Goal: Transaction & Acquisition: Download file/media

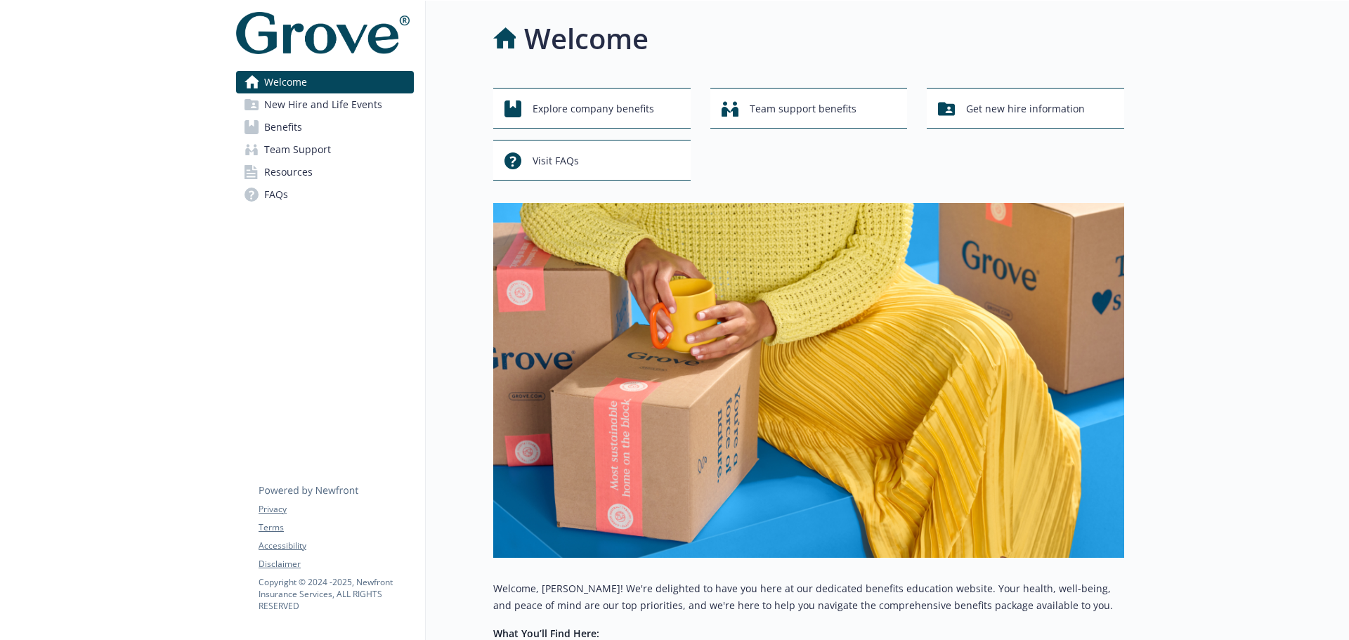
click at [325, 110] on span "New Hire and Life Events" at bounding box center [323, 104] width 118 height 22
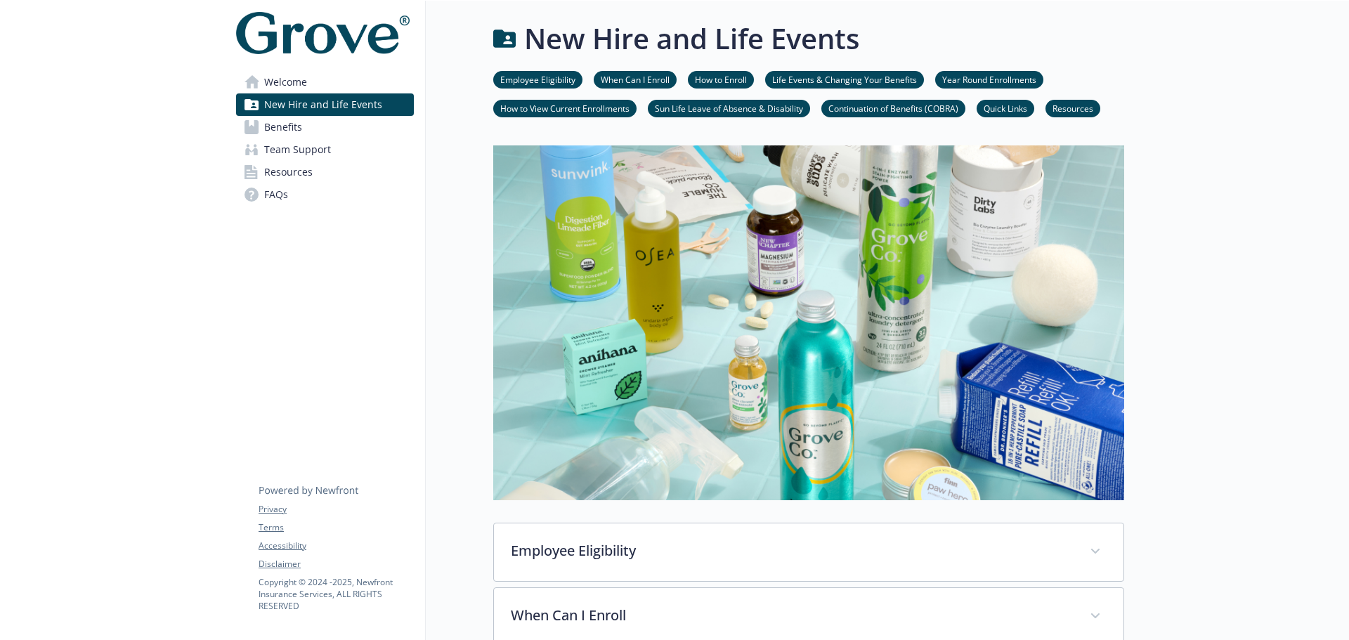
click at [288, 137] on span "Benefits" at bounding box center [283, 127] width 38 height 22
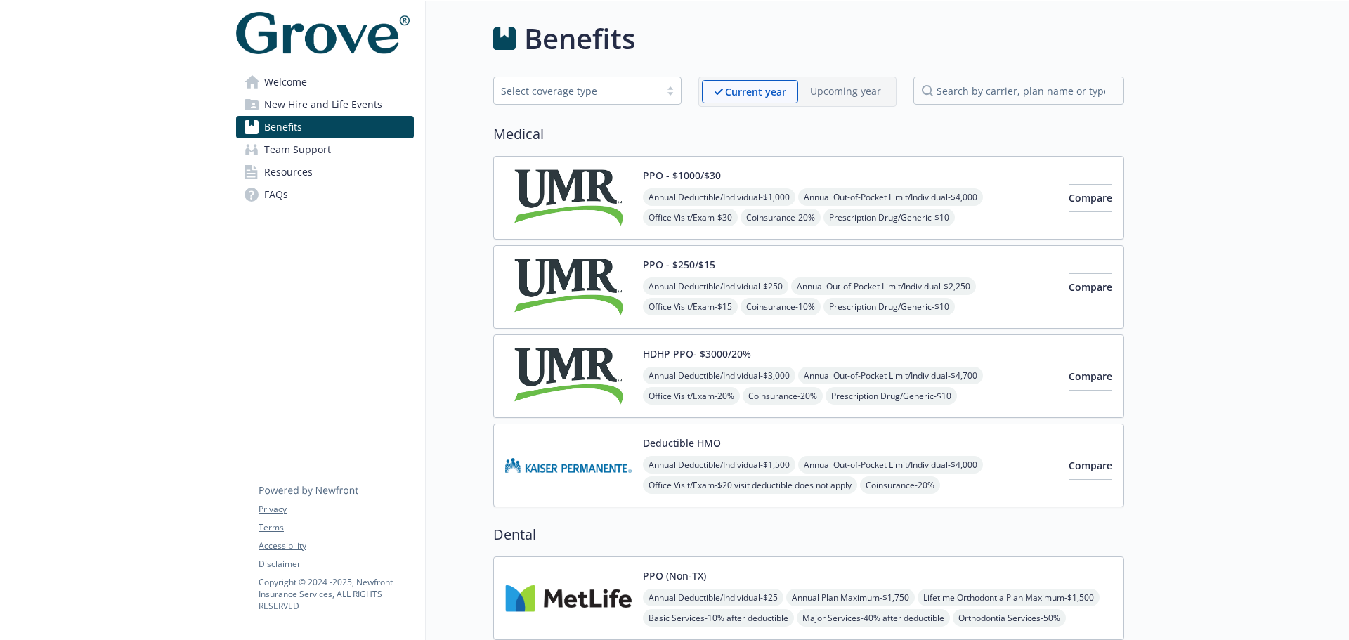
click at [299, 100] on span "New Hire and Life Events" at bounding box center [323, 104] width 118 height 22
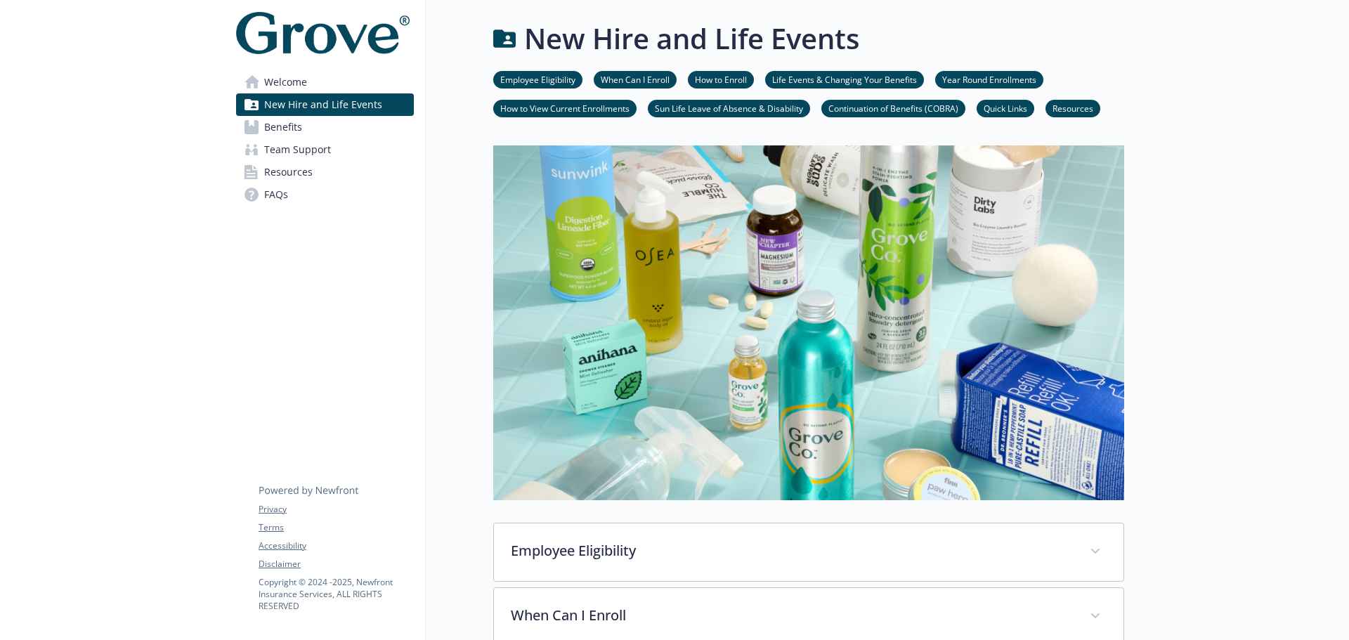
click at [287, 119] on span "Benefits" at bounding box center [283, 127] width 38 height 22
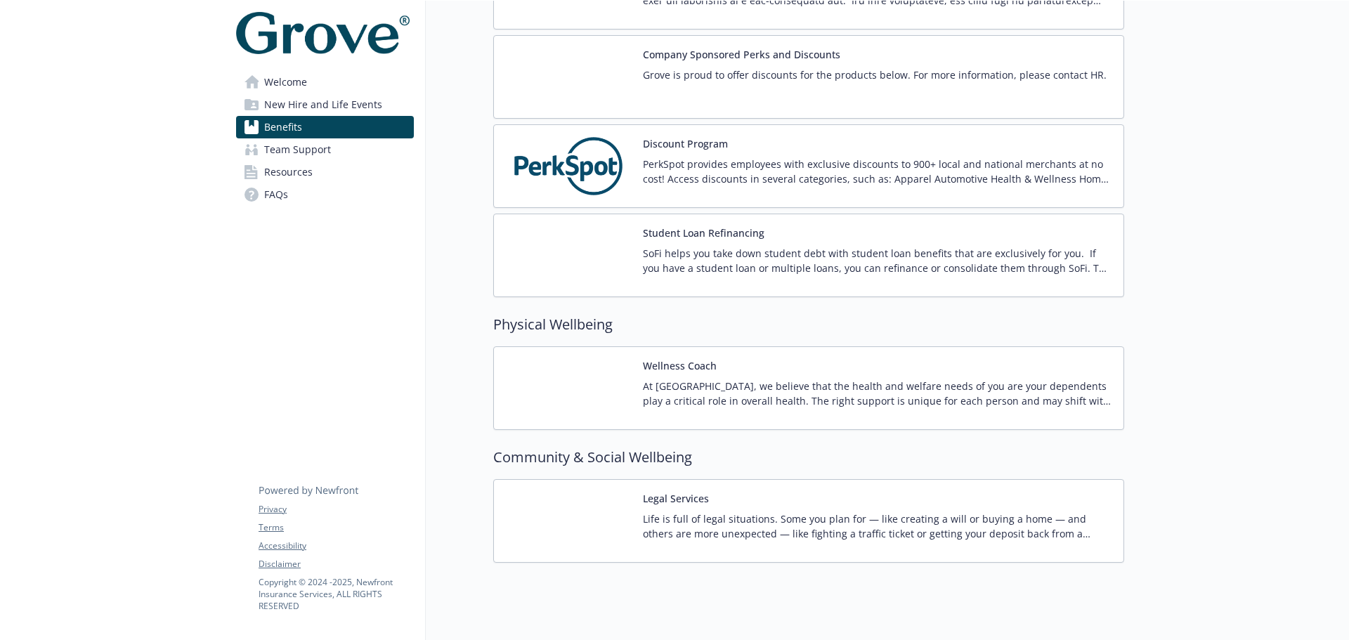
scroll to position [2155, 0]
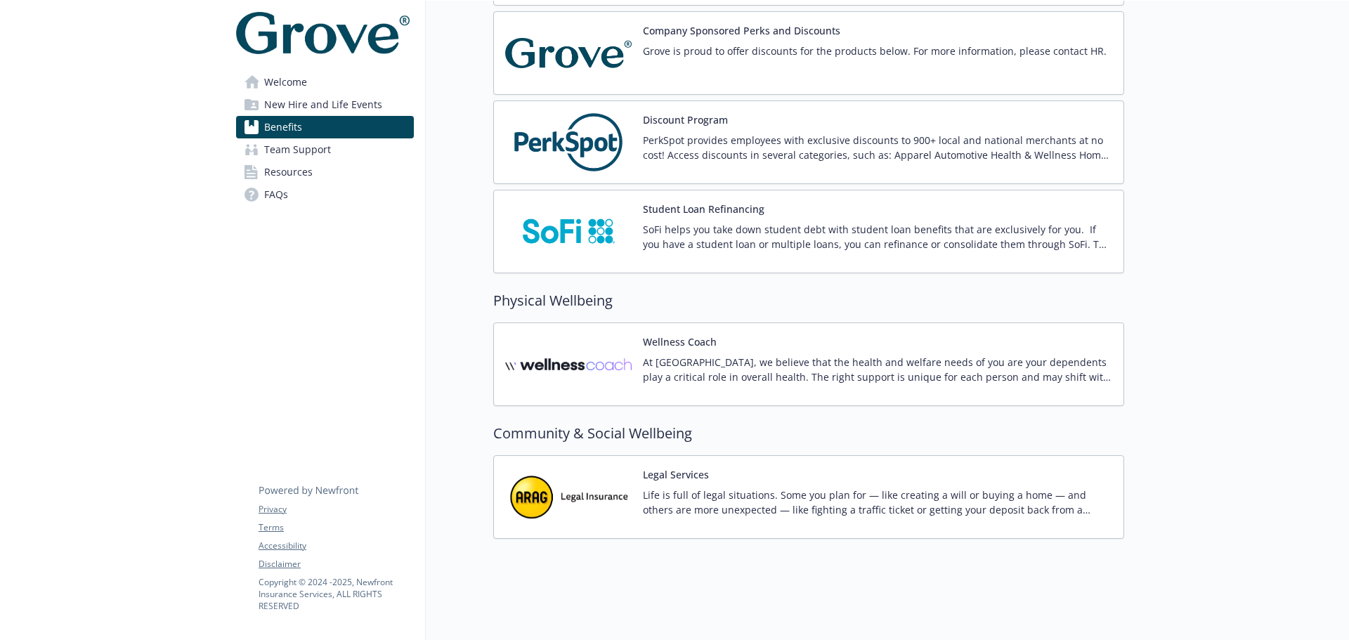
click at [683, 487] on p "Life is full of legal situations. Some you plan for — like creating a will or b…" at bounding box center [877, 502] width 469 height 30
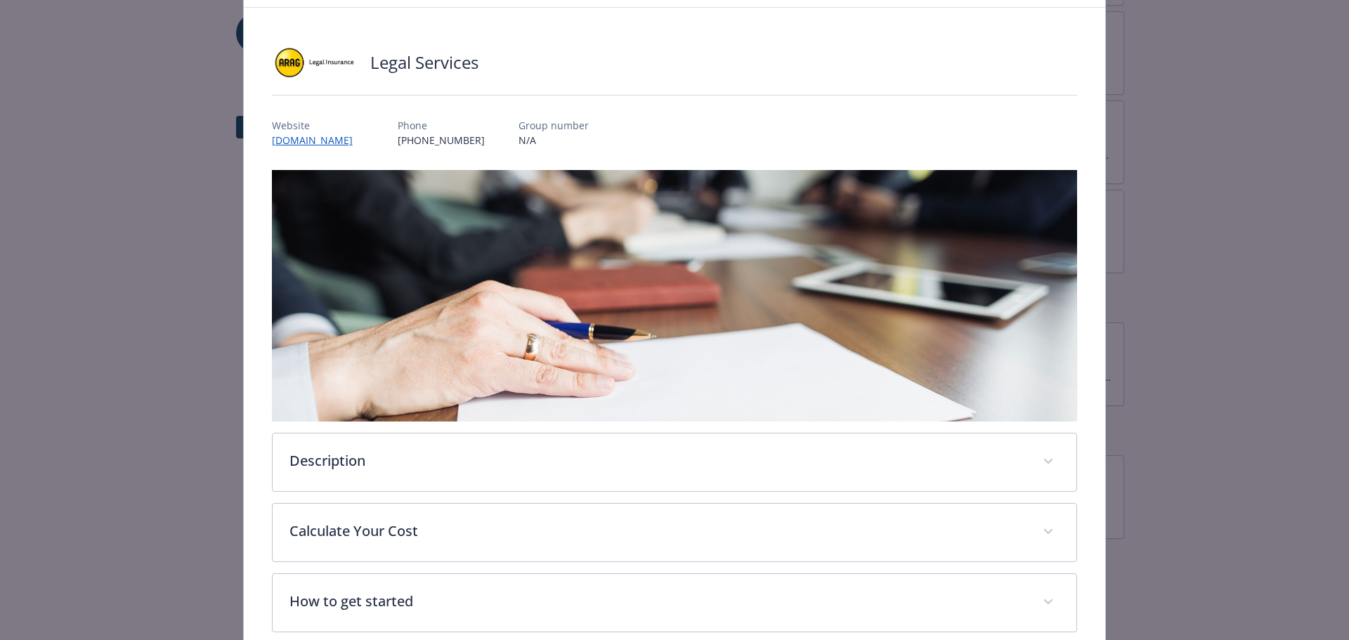
scroll to position [211, 0]
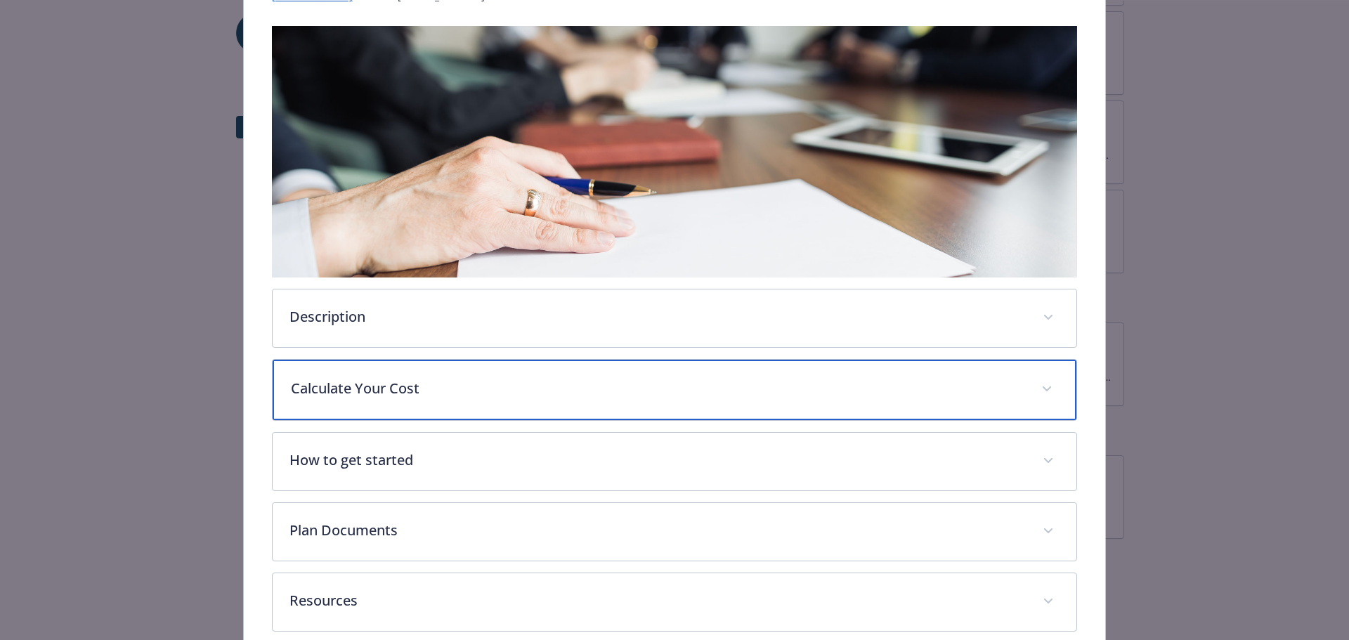
click at [443, 405] on div "Calculate Your Cost" at bounding box center [675, 390] width 804 height 60
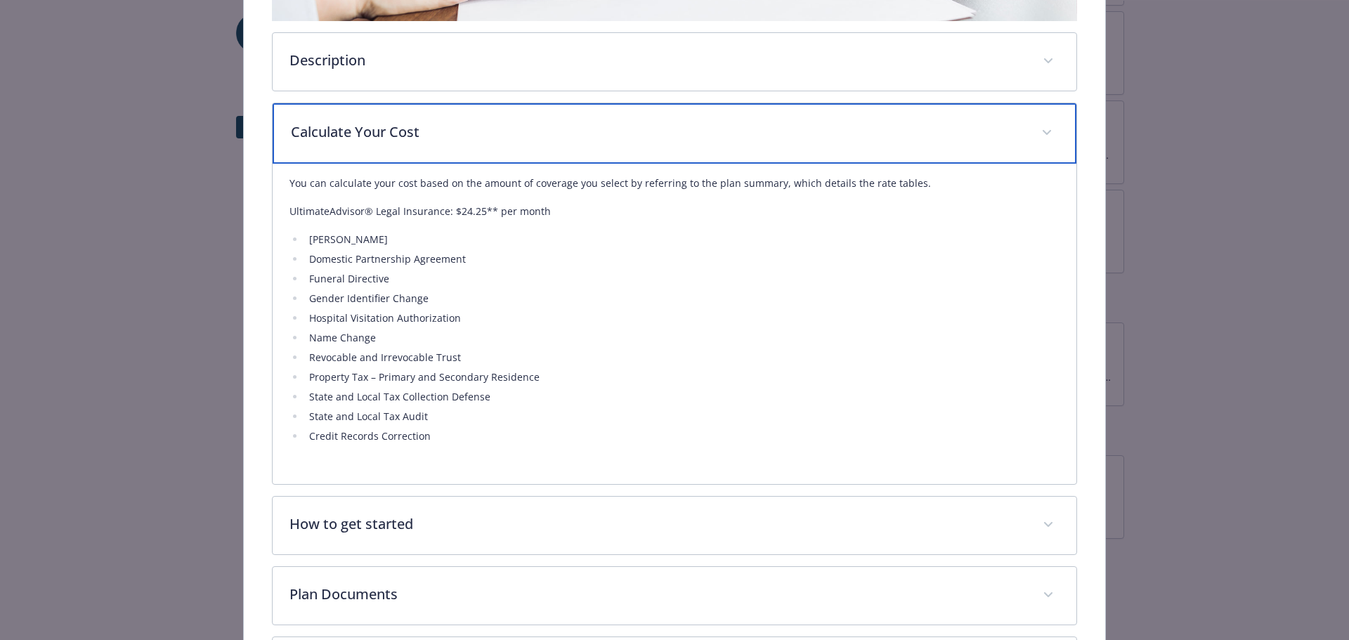
scroll to position [492, 0]
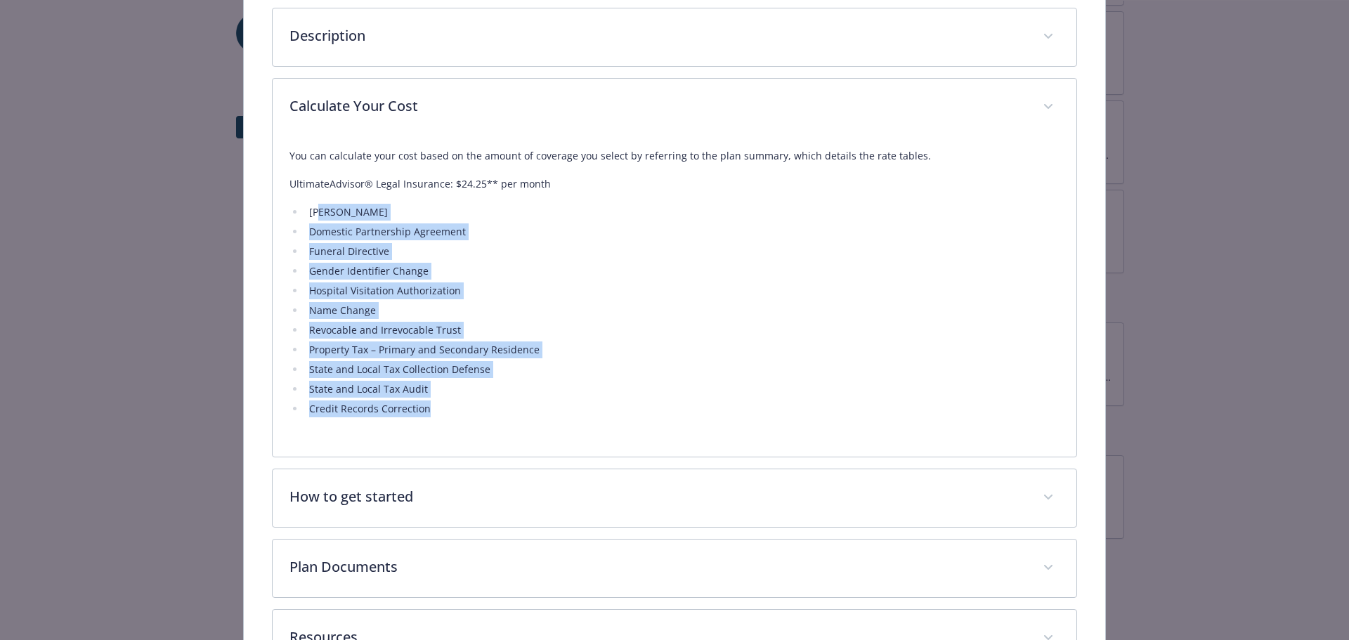
drag, startPoint x: 318, startPoint y: 211, endPoint x: 426, endPoint y: 410, distance: 225.4
click at [425, 410] on ul "[PERSON_NAME] Domestic Partnership Agreement Funeral Directive Gender Identifie…" at bounding box center [674, 311] width 771 height 214
click at [457, 412] on li "Credit Records Correction" at bounding box center [682, 408] width 755 height 17
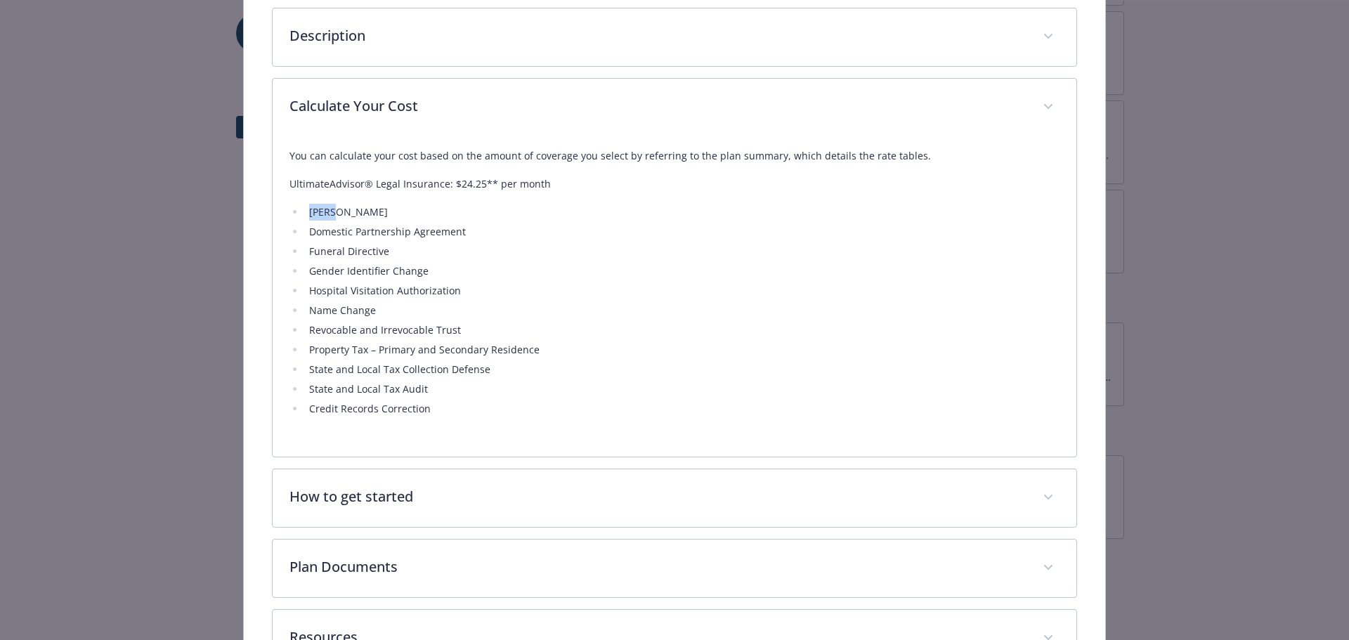
drag, startPoint x: 335, startPoint y: 209, endPoint x: 307, endPoint y: 207, distance: 28.2
click at [307, 207] on li "[PERSON_NAME]" at bounding box center [682, 212] width 755 height 17
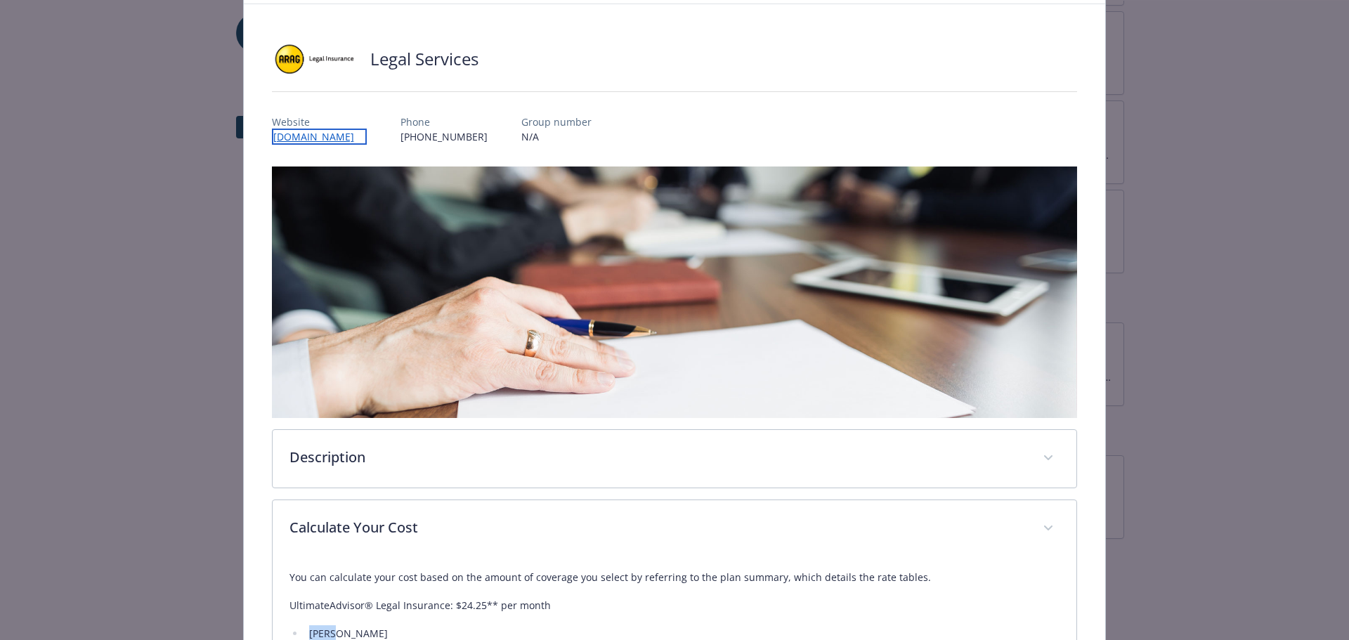
click at [332, 140] on link "[DOMAIN_NAME]" at bounding box center [319, 137] width 95 height 16
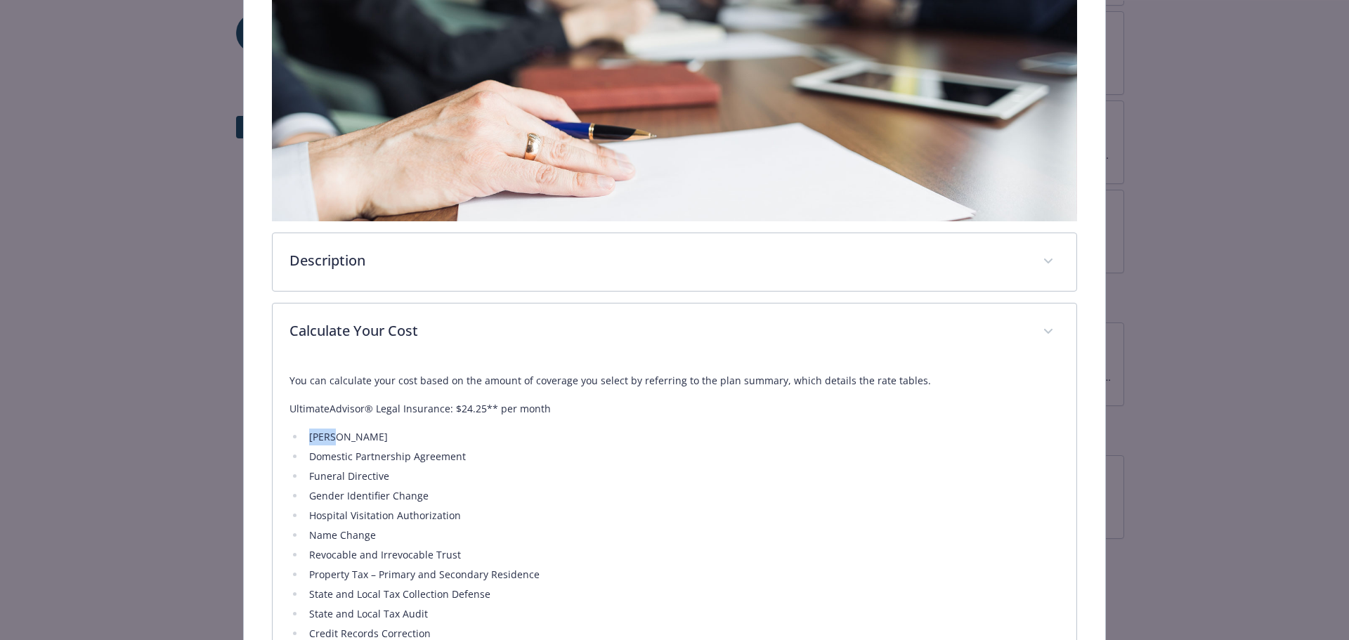
scroll to position [281, 0]
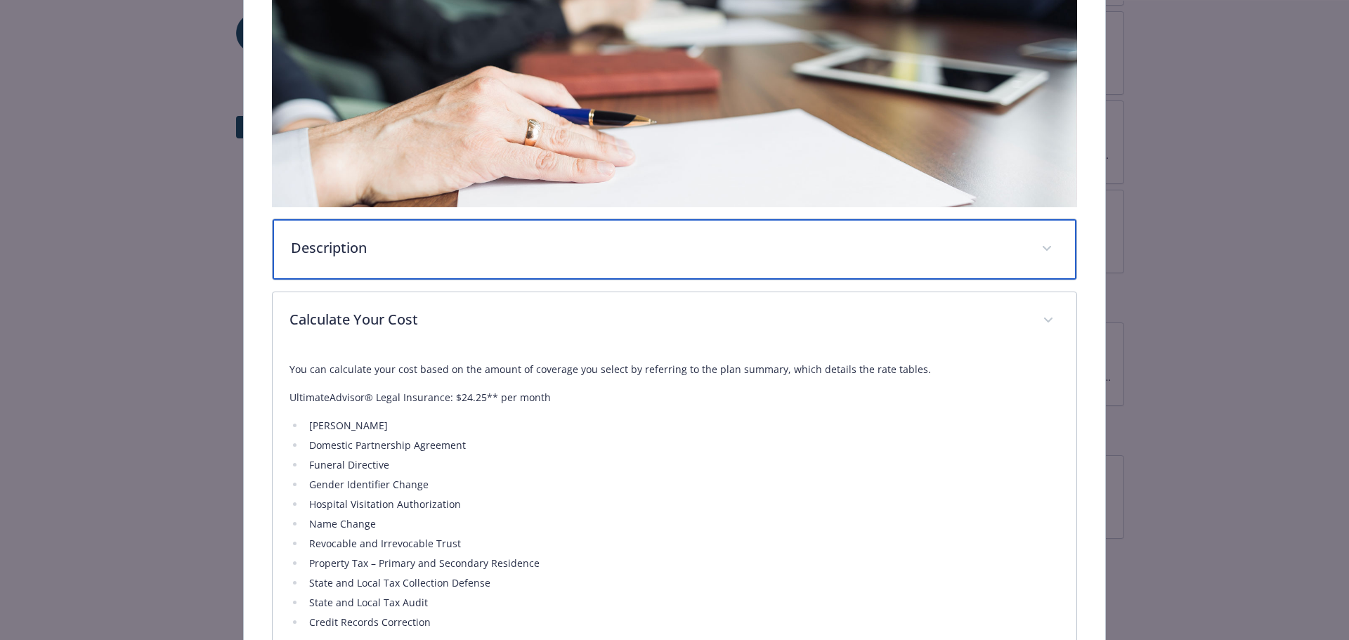
click at [612, 265] on div "Description" at bounding box center [675, 249] width 804 height 60
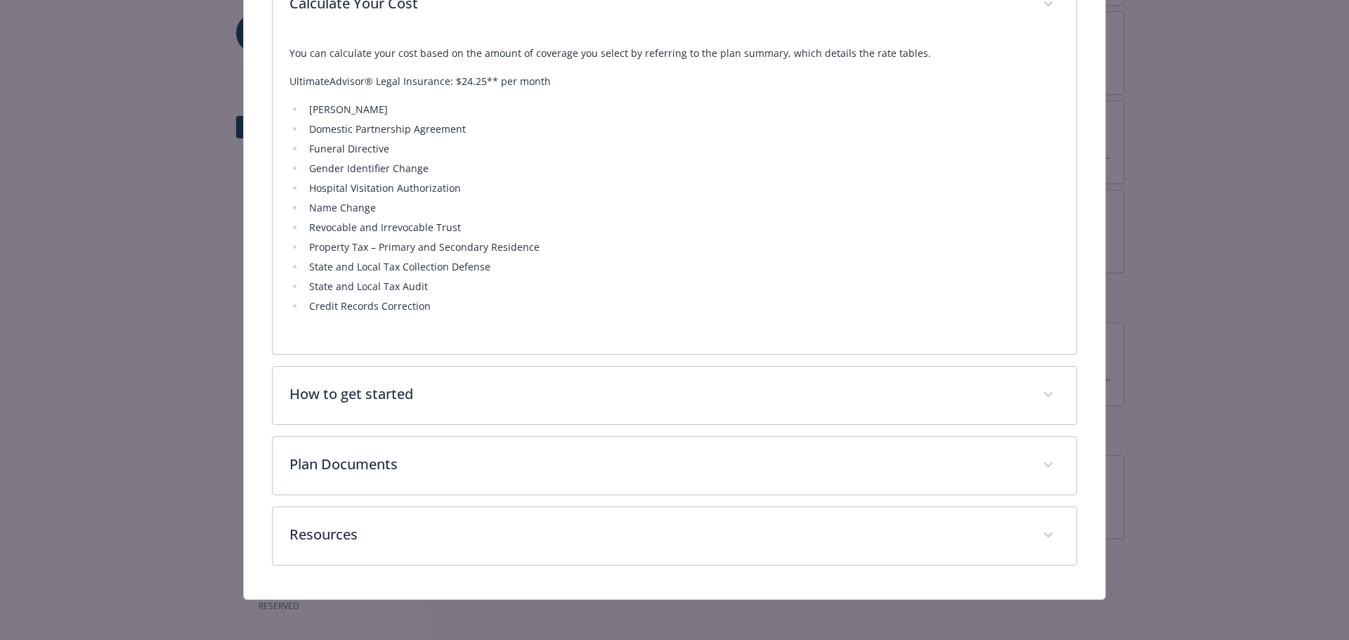
scroll to position [701, 0]
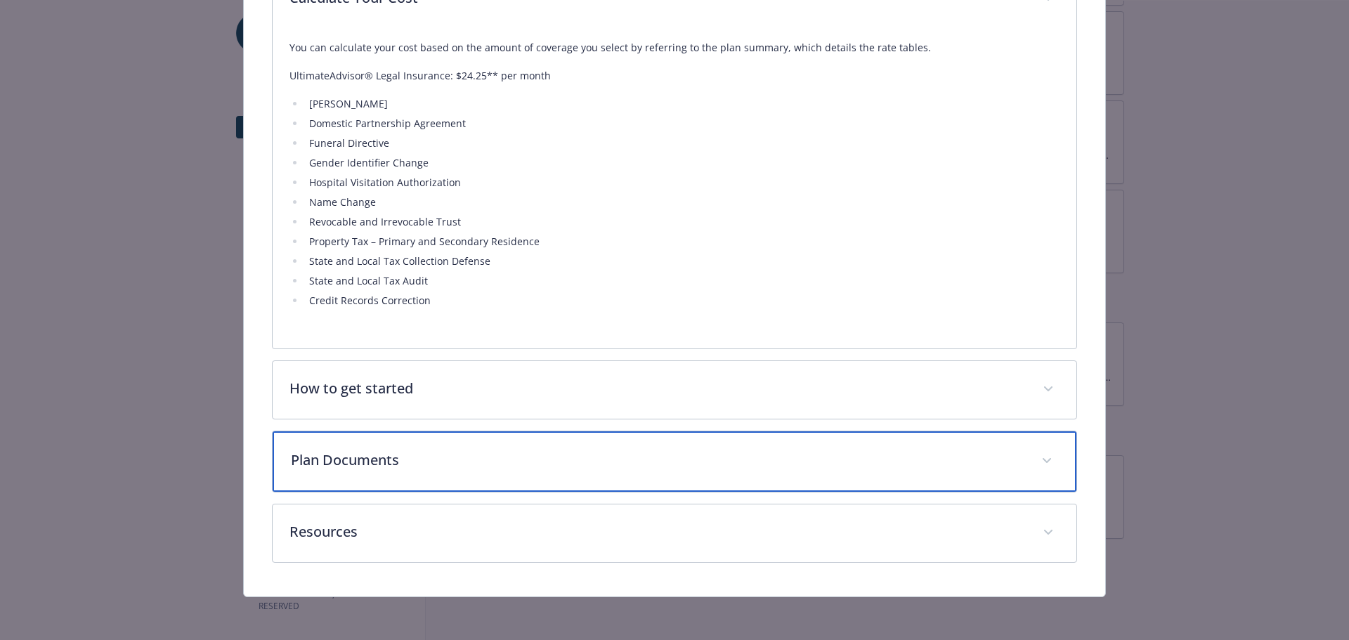
click at [624, 478] on div "Plan Documents" at bounding box center [675, 461] width 804 height 60
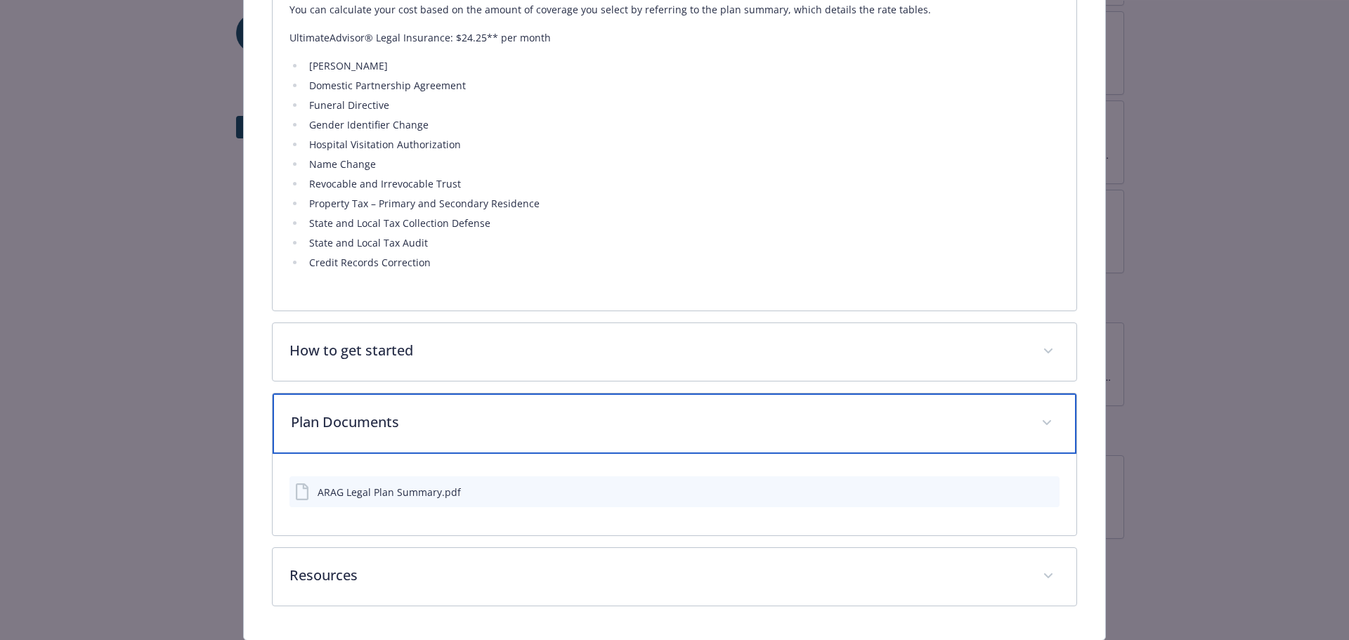
scroll to position [782, 0]
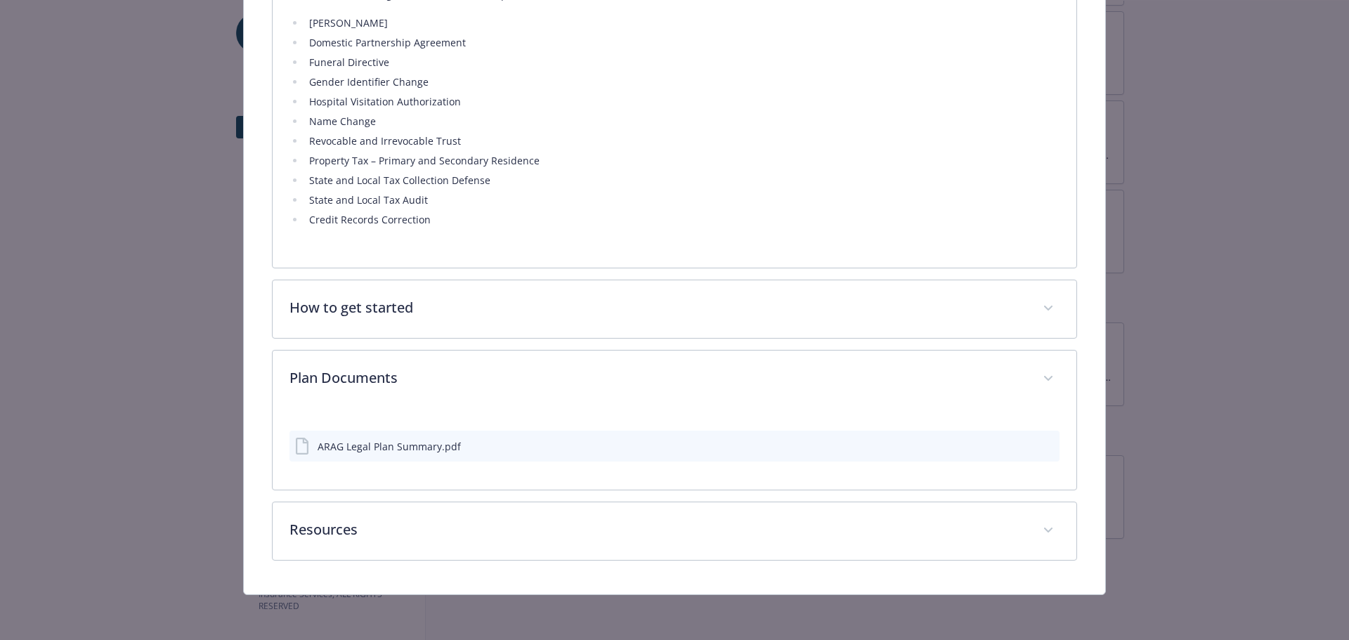
click at [408, 449] on div "ARAG Legal Plan Summary.pdf" at bounding box center [388, 446] width 143 height 15
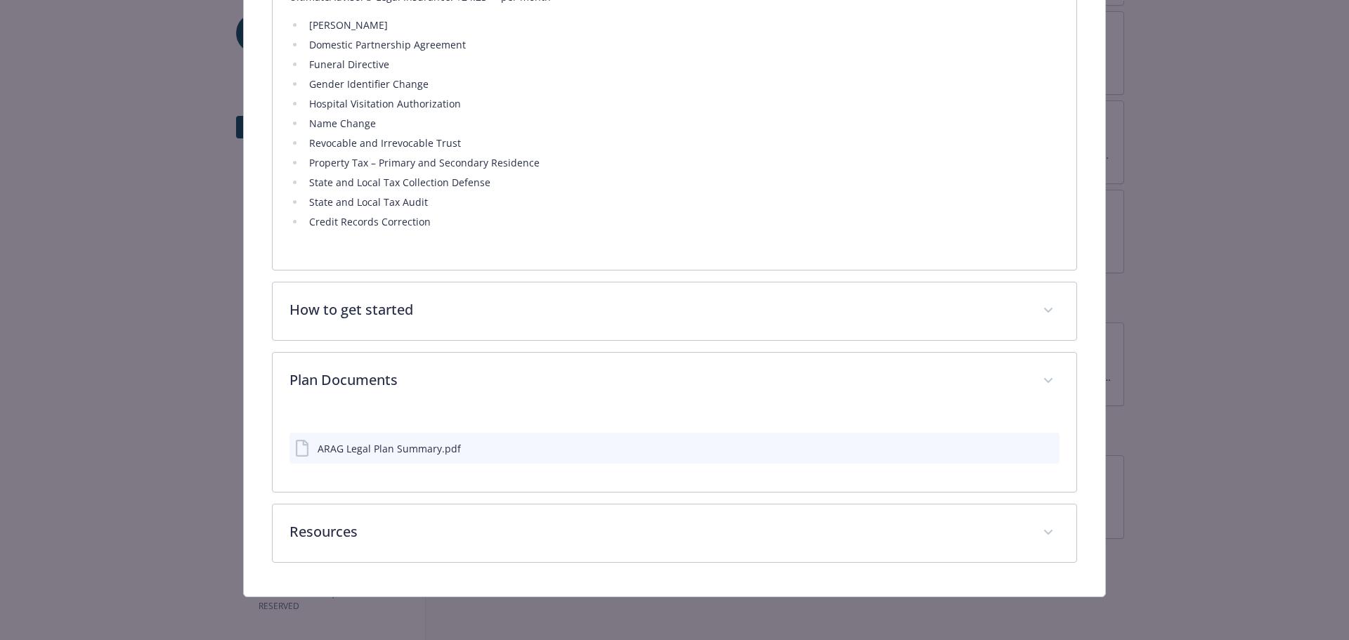
click at [1018, 446] on icon "download file" at bounding box center [1022, 446] width 9 height 8
